Goal: Check status

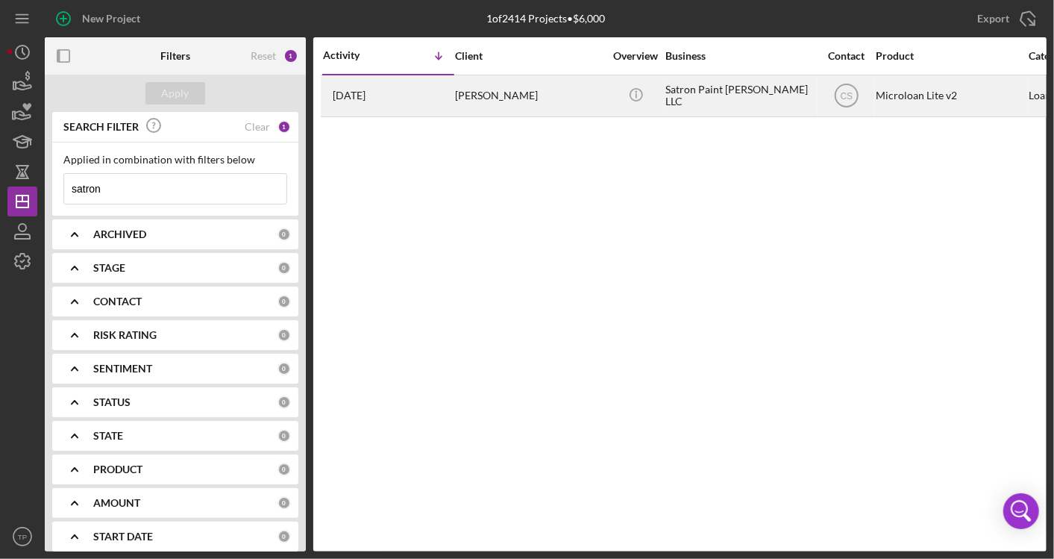
click at [488, 84] on div "[PERSON_NAME]" at bounding box center [529, 96] width 149 height 40
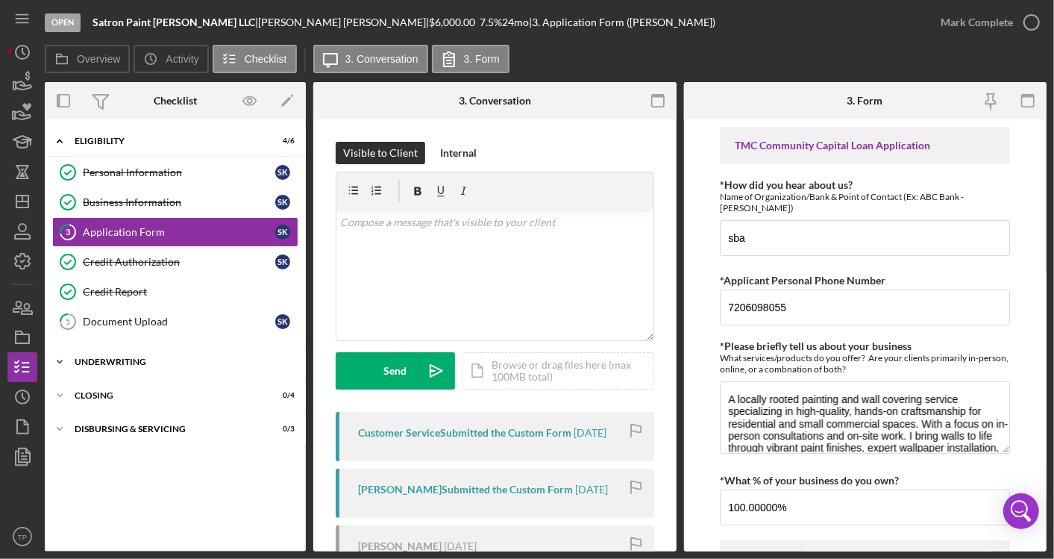
click at [145, 362] on div "Underwriting" at bounding box center [181, 361] width 213 height 9
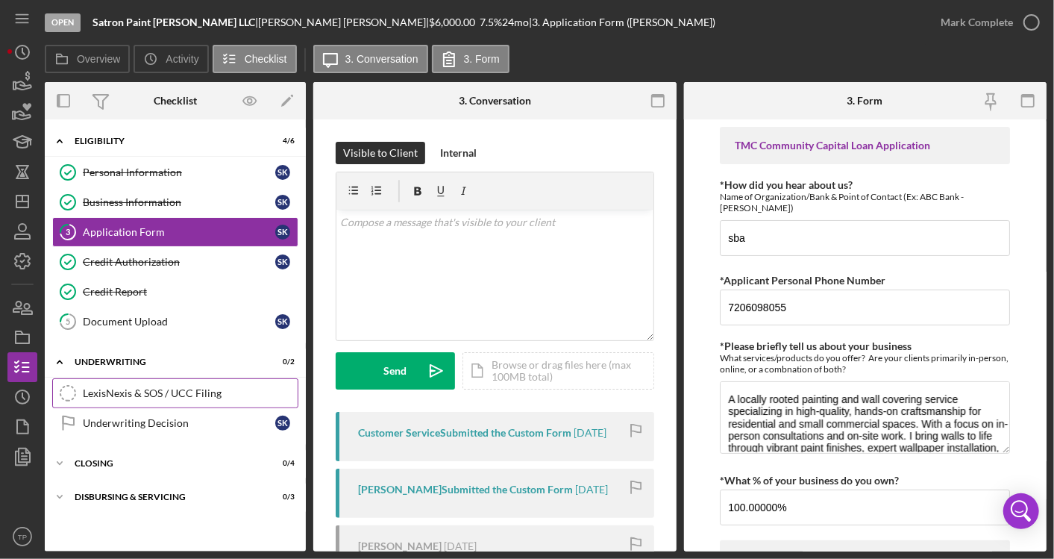
click at [153, 396] on link "LexisNexis & SOS / UCC Filing LexisNexis & SOS / UCC Filing" at bounding box center [175, 393] width 246 height 30
